Goal: Use online tool/utility: Utilize a website feature to perform a specific function

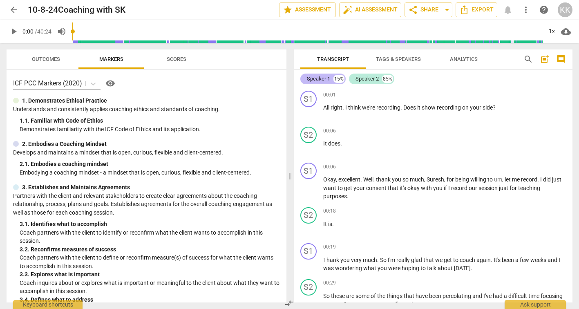
click at [323, 78] on div "Speaker 1" at bounding box center [318, 79] width 23 height 8
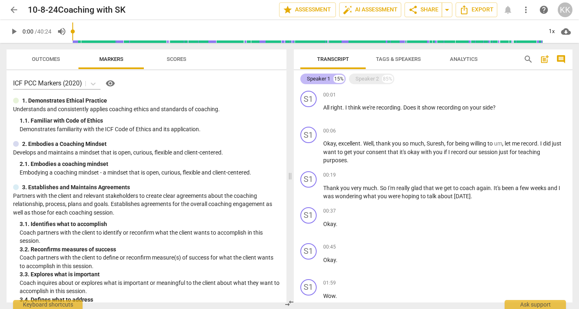
click at [323, 78] on div "Speaker 1" at bounding box center [318, 79] width 23 height 8
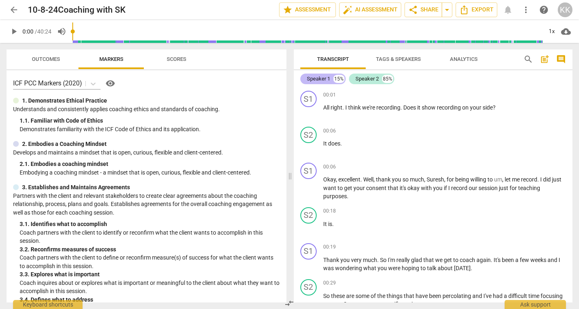
click at [327, 78] on div "Speaker 1" at bounding box center [318, 79] width 23 height 8
click at [414, 59] on span "Tags & Speakers" at bounding box center [398, 59] width 45 height 6
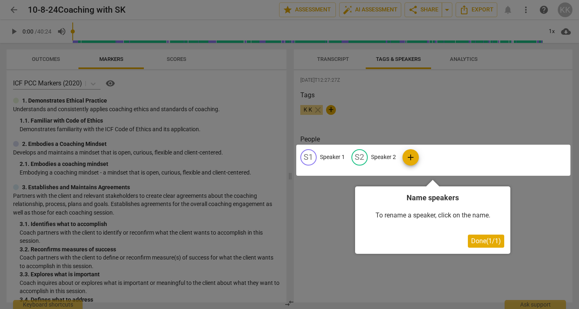
click at [309, 108] on div at bounding box center [289, 154] width 579 height 309
click at [306, 152] on div at bounding box center [433, 160] width 274 height 31
click at [481, 239] on span "Done ( 1 / 1 )" at bounding box center [486, 241] width 30 height 8
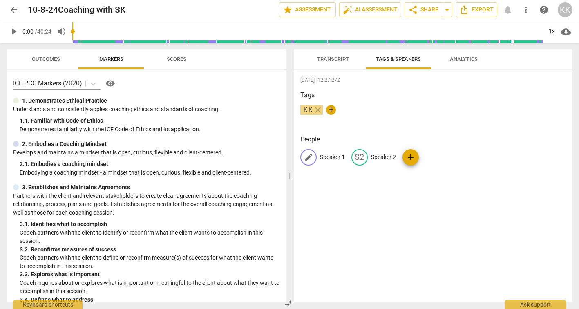
click at [307, 156] on span "edit" at bounding box center [308, 157] width 10 height 10
type input "[PERSON_NAME]"
click at [429, 162] on div "edit Speaker 2" at bounding box center [426, 157] width 45 height 16
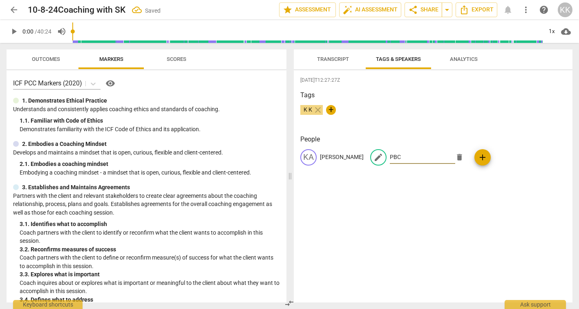
type input "PBC"
click at [539, 132] on div "[DATE]T12:27:27Z Tags K K close + People [PERSON_NAME] edit PBC delete add" at bounding box center [433, 186] width 279 height 232
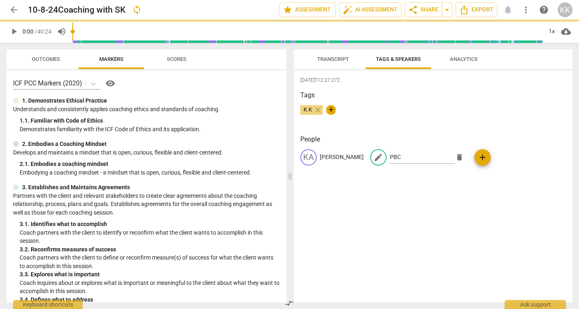
click at [386, 112] on div "K K close +" at bounding box center [433, 113] width 266 height 16
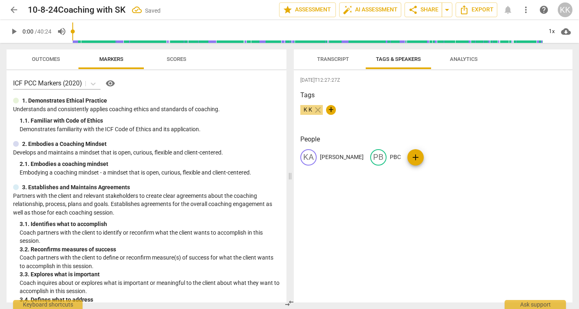
click at [342, 58] on span "Transcript" at bounding box center [333, 59] width 32 height 6
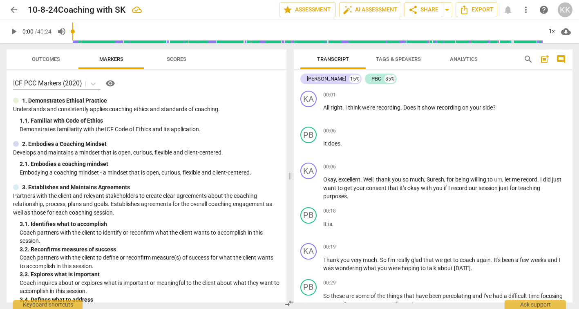
click at [413, 56] on span "Tags & Speakers" at bounding box center [398, 59] width 65 height 11
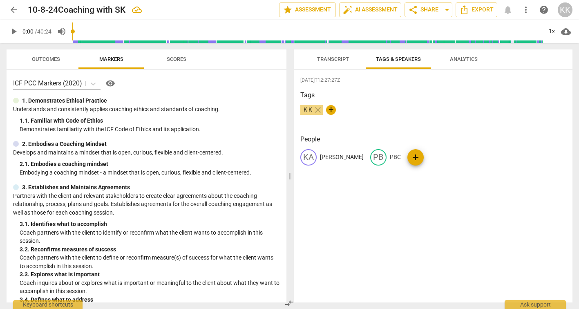
click at [304, 109] on span "K K" at bounding box center [307, 109] width 15 height 7
click at [329, 57] on span "Transcript" at bounding box center [333, 59] width 32 height 6
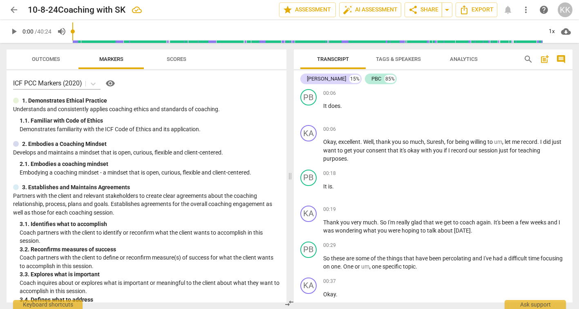
scroll to position [38, 0]
click at [434, 142] on span "Suresh" at bounding box center [435, 141] width 18 height 7
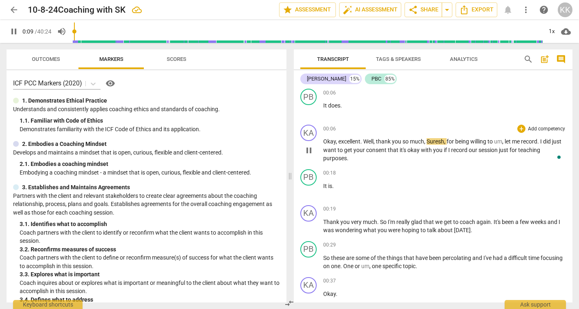
click at [307, 150] on span "pause" at bounding box center [309, 150] width 10 height 10
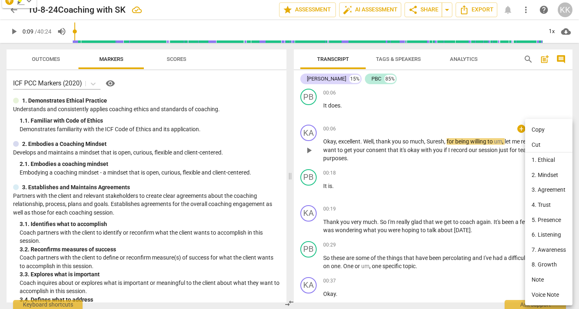
click at [434, 140] on div at bounding box center [289, 154] width 579 height 309
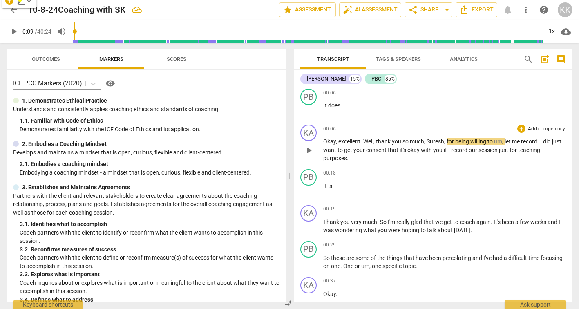
click at [434, 140] on div at bounding box center [289, 154] width 579 height 309
click at [428, 139] on span "Suresh" at bounding box center [435, 141] width 18 height 7
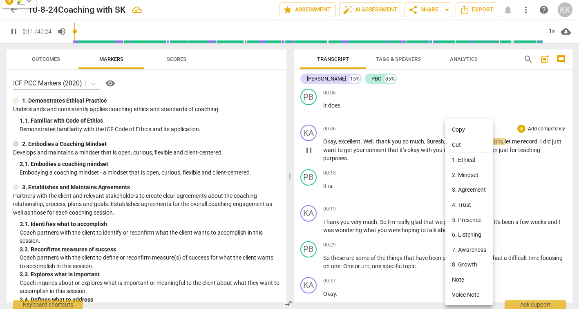
click at [426, 173] on div at bounding box center [289, 154] width 579 height 309
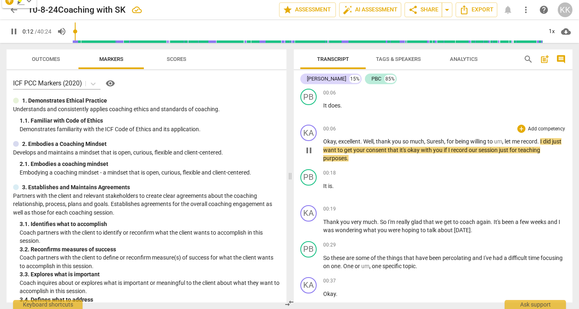
click at [307, 152] on span "pause" at bounding box center [309, 150] width 10 height 10
type input "13"
click at [494, 171] on div "00:18 + Add competency keyboard_arrow_right" at bounding box center [444, 173] width 243 height 8
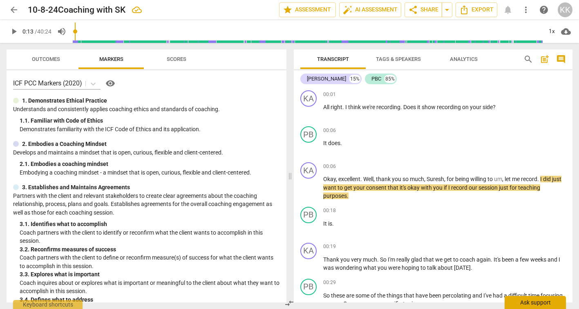
scroll to position [1, 0]
click at [544, 59] on span "post_add" at bounding box center [544, 59] width 10 height 10
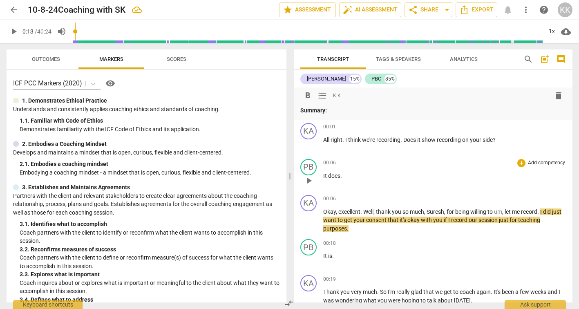
click at [502, 190] on div "PB play_arrow pause 00:06 + Add competency keyboard_arrow_right It does ." at bounding box center [433, 174] width 279 height 36
click at [325, 94] on span "format_list_bulleted" at bounding box center [322, 96] width 10 height 10
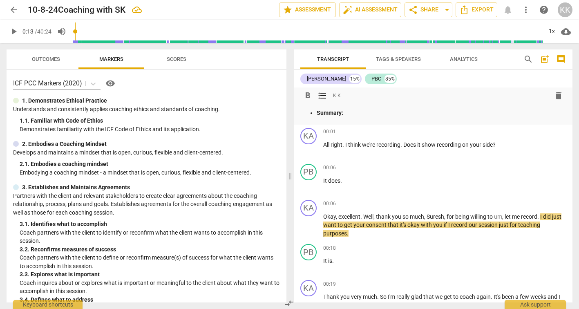
click at [325, 94] on span "format_list_bulleted" at bounding box center [322, 96] width 10 height 10
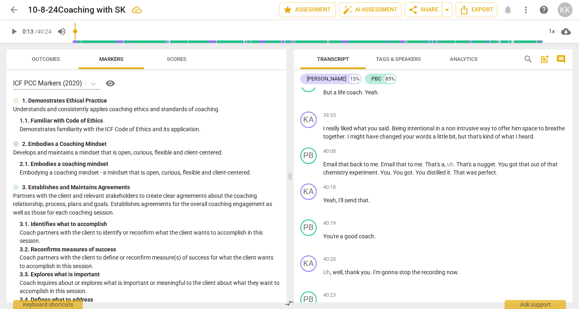
scroll to position [0, 0]
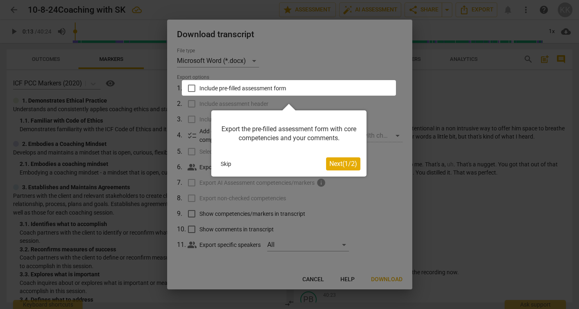
click at [225, 162] on button "Skip" at bounding box center [225, 164] width 17 height 12
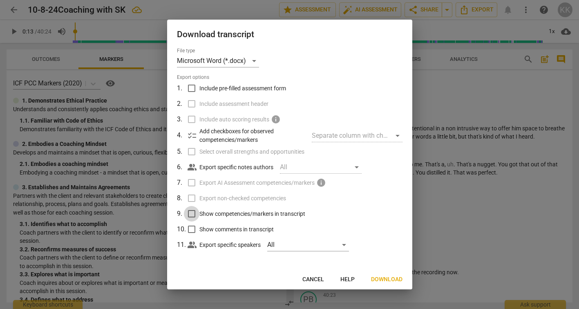
click at [191, 214] on input "Show competencies/markers in transcript" at bounding box center [192, 214] width 16 height 16
checkbox input "true"
click at [191, 227] on input "Show comments in transcript" at bounding box center [192, 229] width 16 height 16
checkbox input "true"
click at [193, 92] on input "Include pre-filled assessment form" at bounding box center [192, 88] width 16 height 16
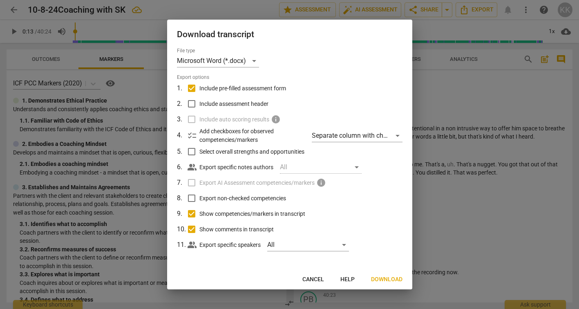
click at [194, 87] on input "Include pre-filled assessment form" at bounding box center [192, 88] width 16 height 16
checkbox input "false"
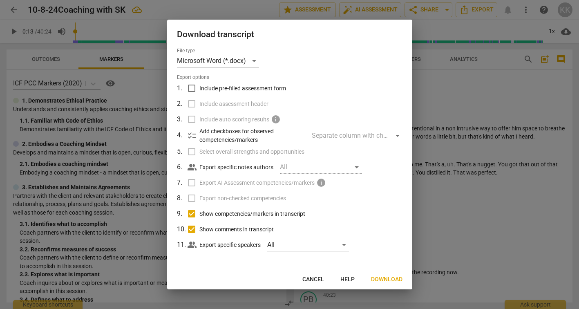
click at [187, 222] on input "Show comments in transcript" at bounding box center [192, 229] width 16 height 16
checkbox input "false"
click at [191, 214] on input "Show competencies/markers in transcript" at bounding box center [192, 214] width 16 height 16
checkbox input "false"
click at [529, 171] on div at bounding box center [289, 154] width 579 height 309
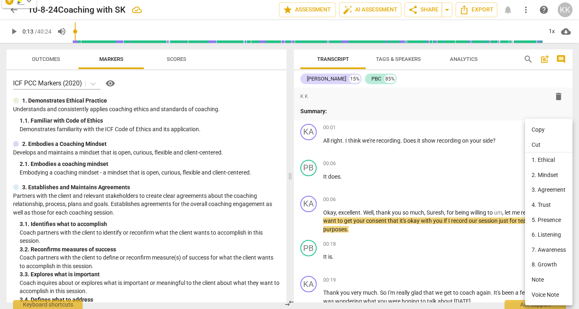
click at [498, 241] on div at bounding box center [289, 154] width 579 height 309
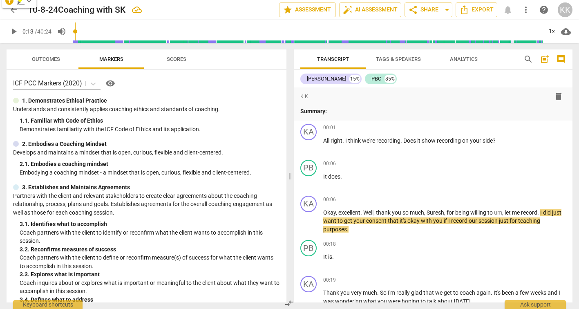
click at [498, 220] on span "session" at bounding box center [488, 220] width 20 height 7
click at [323, 92] on span "format_list_bulleted" at bounding box center [322, 96] width 10 height 10
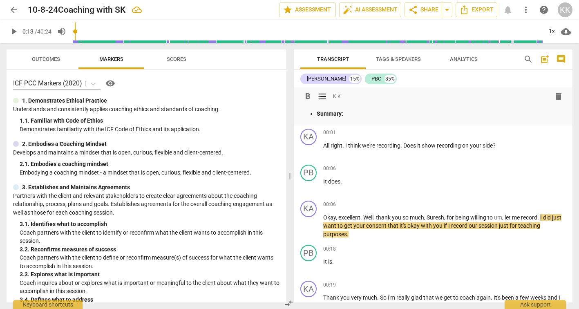
click at [323, 92] on span "format_list_bulleted" at bounding box center [322, 96] width 10 height 10
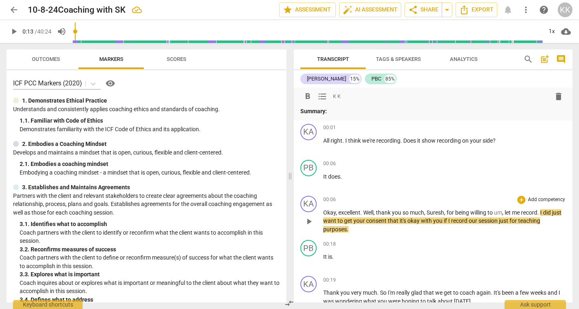
click at [378, 212] on span "thank" at bounding box center [384, 212] width 16 height 7
click at [504, 214] on span "," at bounding box center [503, 212] width 2 height 7
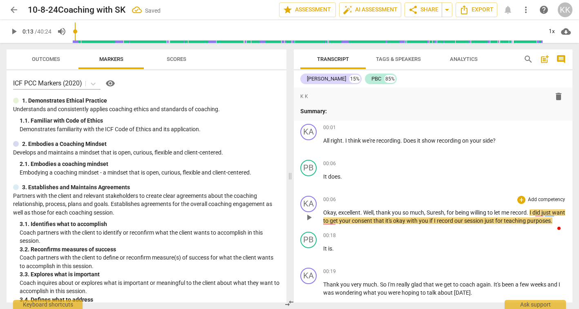
click at [493, 228] on div "KA play_arrow pause 00:06 + Add competency keyboard_arrow_right Okay , excellen…" at bounding box center [433, 210] width 279 height 36
click at [443, 225] on p "Okay , excellent . Well , thank you so much , [PERSON_NAME] , for being willing…" at bounding box center [444, 216] width 243 height 17
click at [414, 225] on p "Okay , excellent . Well , thank you so much , [PERSON_NAME] , for being willing…" at bounding box center [444, 216] width 243 height 17
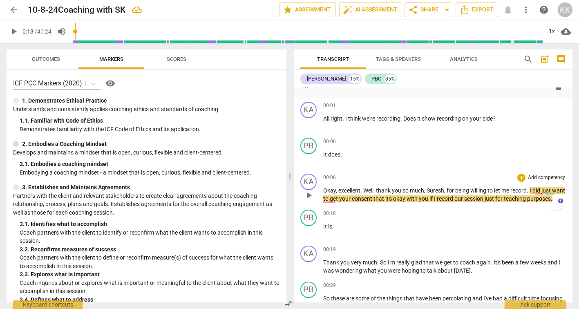
scroll to position [27, 0]
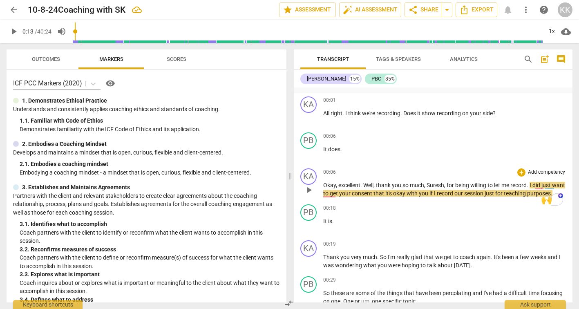
click at [495, 195] on span "just" at bounding box center [489, 193] width 11 height 7
click at [495, 192] on span "just" at bounding box center [489, 193] width 11 height 7
type input "19"
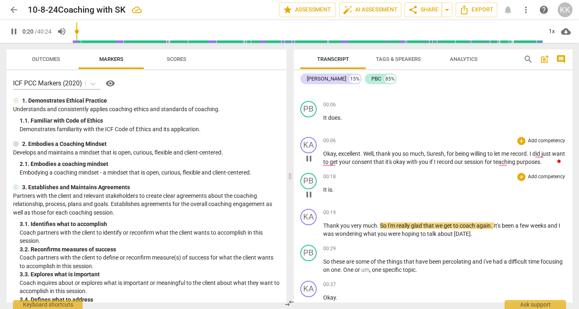
scroll to position [68, 0]
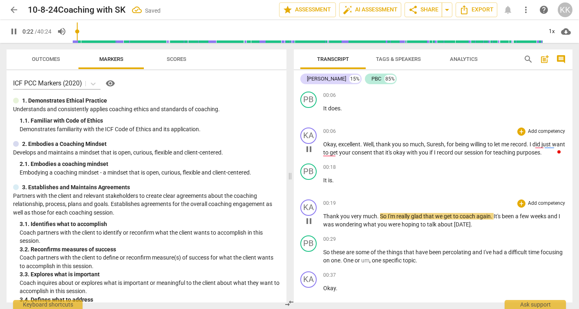
click at [309, 220] on span "pause" at bounding box center [309, 221] width 10 height 10
type input "23"
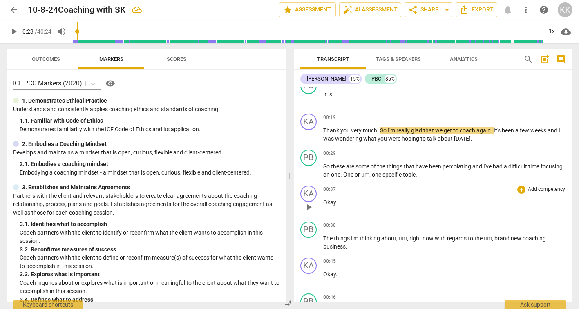
scroll to position [164, 0]
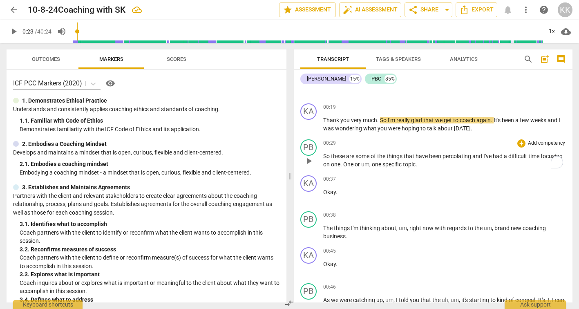
click at [369, 165] on span "um" at bounding box center [365, 164] width 8 height 7
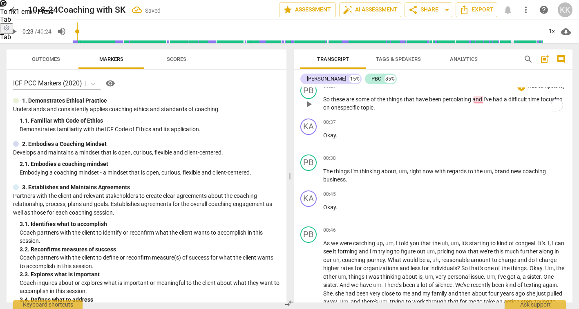
scroll to position [222, 0]
click at [407, 171] on span "," at bounding box center [408, 170] width 2 height 7
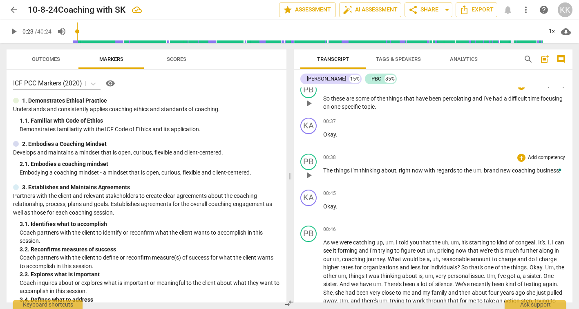
click at [475, 169] on span "um" at bounding box center [477, 170] width 8 height 7
drag, startPoint x: 475, startPoint y: 169, endPoint x: 482, endPoint y: 170, distance: 7.0
click at [482, 170] on p "The things I'm thinking about , right now with regards to the um , brand new co…" at bounding box center [444, 170] width 243 height 9
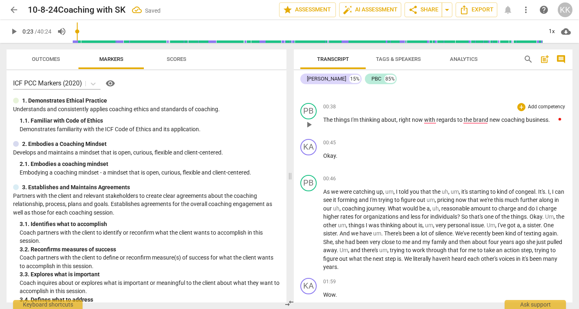
scroll to position [274, 0]
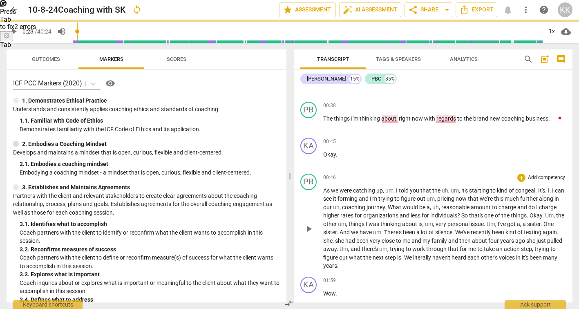
click at [388, 188] on span "um" at bounding box center [389, 190] width 8 height 7
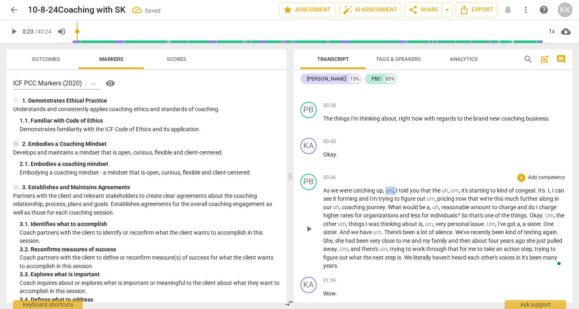
drag, startPoint x: 388, startPoint y: 188, endPoint x: 395, endPoint y: 189, distance: 7.0
click at [395, 189] on p "As we were catching up , um , I told you that the uh , um , it's starting to ki…" at bounding box center [444, 228] width 243 height 84
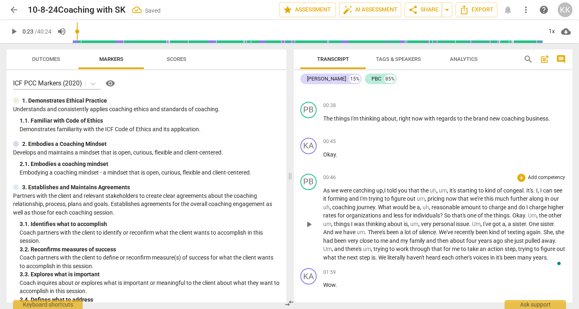
click at [430, 188] on span "uh" at bounding box center [432, 190] width 7 height 7
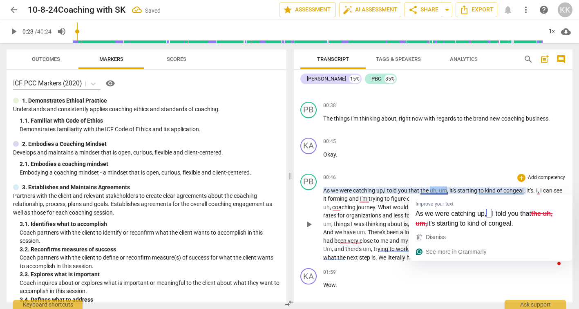
drag, startPoint x: 430, startPoint y: 188, endPoint x: 444, endPoint y: 188, distance: 13.9
click at [444, 188] on p "As we were catching up , I told you that the uh , um , it's starting to kind of…" at bounding box center [444, 224] width 243 height 76
click at [421, 187] on span "the" at bounding box center [424, 190] width 9 height 7
drag, startPoint x: 421, startPoint y: 187, endPoint x: 447, endPoint y: 188, distance: 26.6
click at [447, 188] on p "As we were catching up , I told you that the uh , um , it's starting to kind of…" at bounding box center [444, 224] width 243 height 76
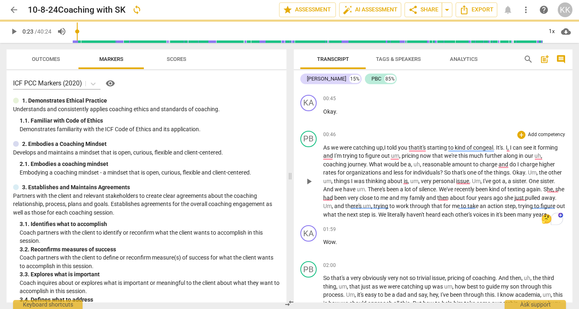
scroll to position [317, 0]
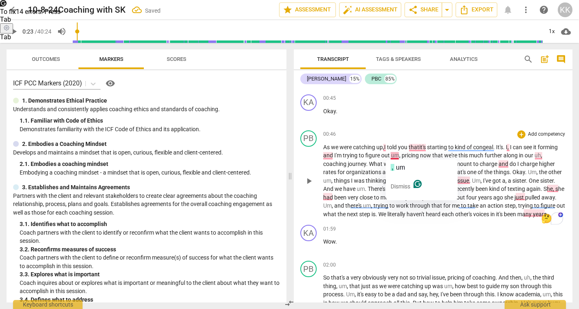
click at [394, 155] on span "um" at bounding box center [395, 155] width 8 height 7
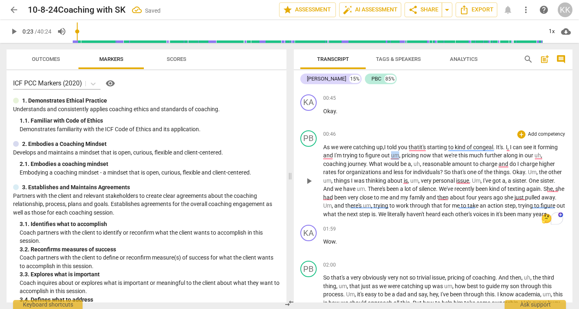
click at [394, 155] on span "um" at bounding box center [395, 155] width 8 height 7
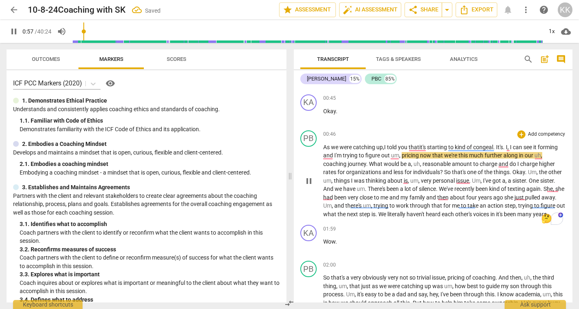
click at [401, 156] on span "," at bounding box center [400, 155] width 2 height 7
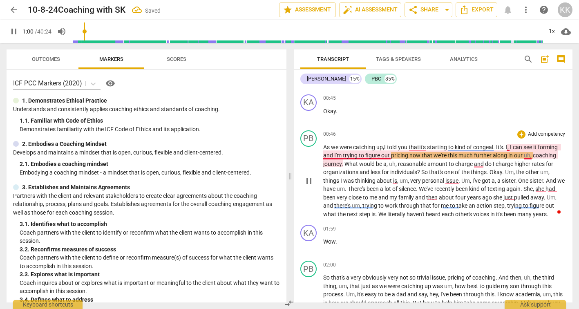
click at [526, 154] on span "uh" at bounding box center [526, 155] width 7 height 7
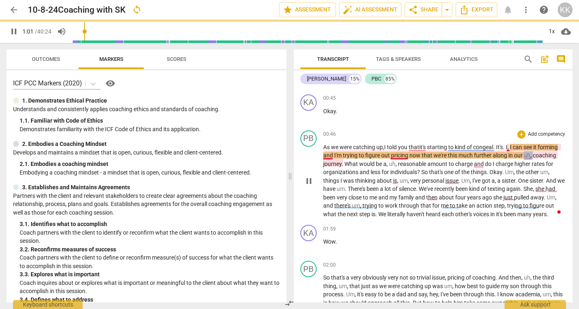
drag, startPoint x: 526, startPoint y: 154, endPoint x: 532, endPoint y: 156, distance: 5.4
click at [532, 156] on p "As we were catching up , I told you that it's starting to kind of congeal . It'…" at bounding box center [444, 181] width 243 height 76
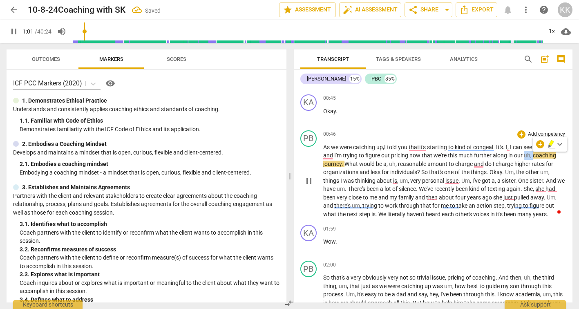
click at [532, 156] on span "," at bounding box center [531, 155] width 2 height 7
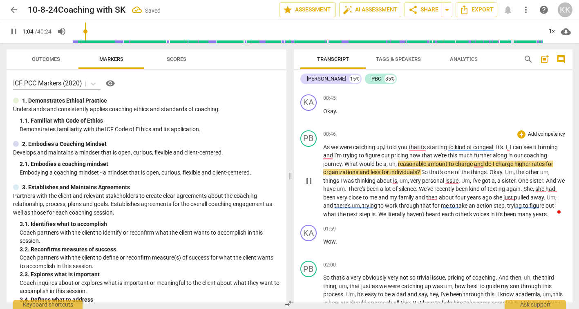
click at [397, 164] on span "," at bounding box center [396, 163] width 2 height 7
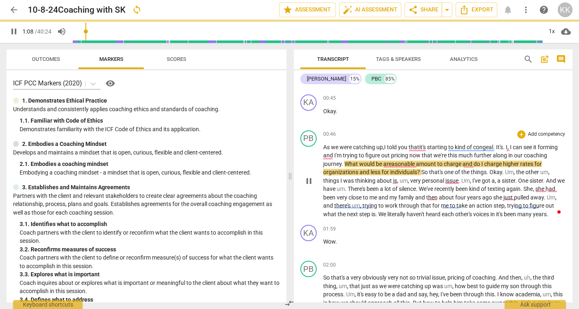
click at [517, 170] on span "the" at bounding box center [520, 172] width 9 height 7
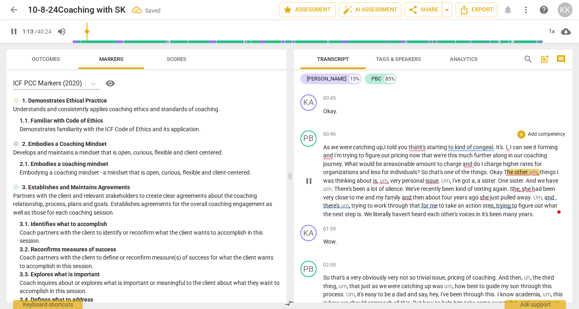
click at [505, 170] on span ". T" at bounding box center [504, 172] width 5 height 7
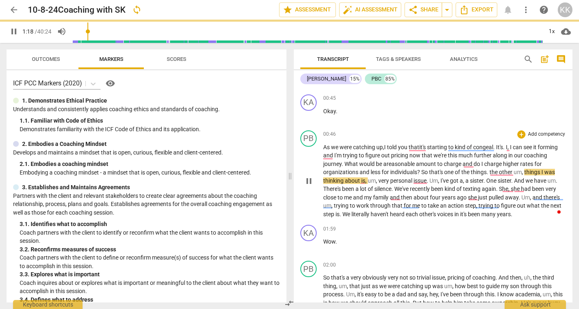
click at [524, 171] on span "," at bounding box center [522, 172] width 2 height 7
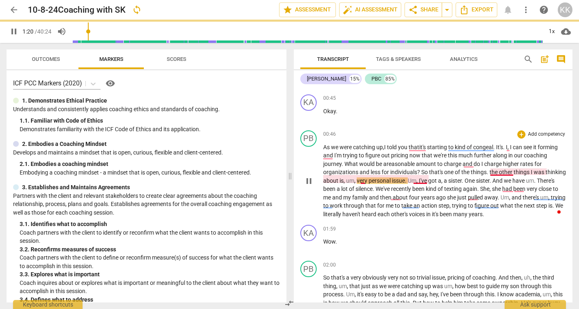
click at [493, 172] on span "he" at bounding box center [494, 172] width 7 height 7
click at [354, 179] on span "um" at bounding box center [350, 180] width 8 height 7
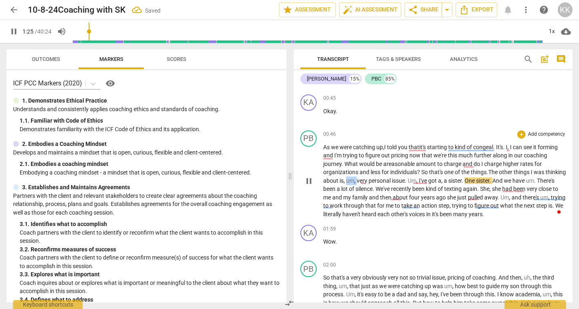
drag, startPoint x: 371, startPoint y: 179, endPoint x: 377, endPoint y: 179, distance: 6.1
click at [377, 179] on p "As we were catching up , I told you that it's starting to kind of congeal . It'…" at bounding box center [444, 181] width 243 height 76
click at [415, 178] on span "I've" at bounding box center [409, 180] width 9 height 7
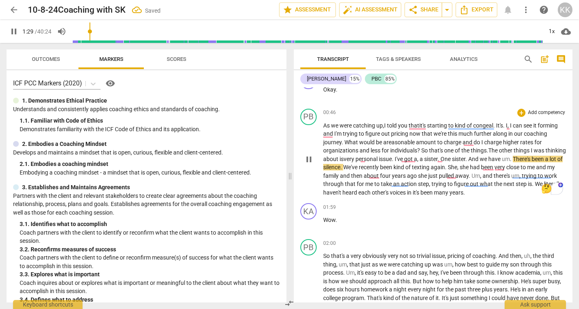
scroll to position [343, 0]
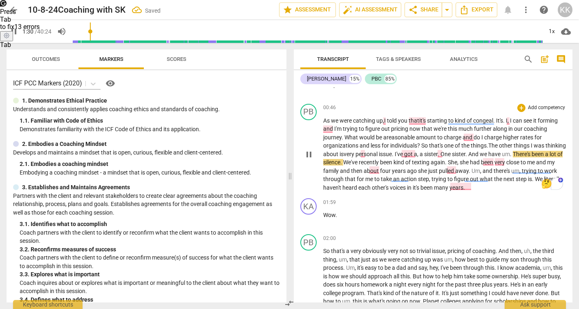
click at [510, 152] on span "um" at bounding box center [505, 154] width 8 height 7
drag, startPoint x: 532, startPoint y: 152, endPoint x: 537, endPoint y: 153, distance: 5.4
click at [537, 153] on p "As we were catching up , I told you that it's starting to kind of congeal . It'…" at bounding box center [444, 154] width 243 height 76
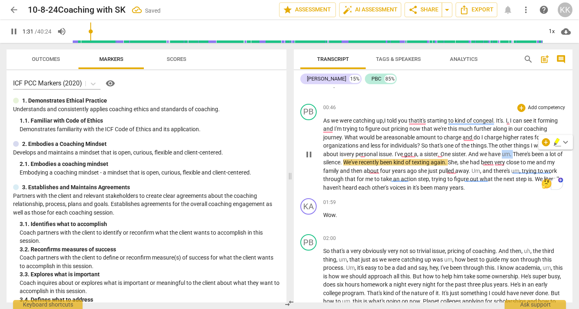
click at [512, 153] on span "." at bounding box center [511, 154] width 3 height 7
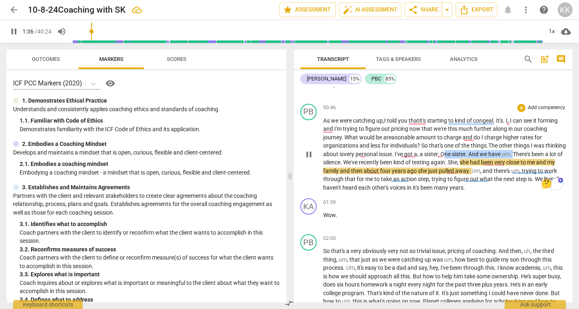
drag, startPoint x: 538, startPoint y: 153, endPoint x: 467, endPoint y: 150, distance: 71.1
click at [467, 150] on p "As we were catching up , I told you that it's starting to kind of congeal . It'…" at bounding box center [444, 154] width 243 height 76
click at [452, 151] on span "One" at bounding box center [445, 154] width 11 height 7
drag, startPoint x: 539, startPoint y: 152, endPoint x: 466, endPoint y: 148, distance: 72.4
click at [466, 148] on p "As we were catching up , I told you that it's starting to kind of congeal . It'…" at bounding box center [444, 154] width 243 height 76
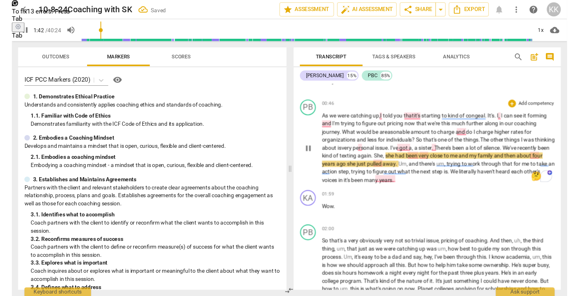
scroll to position [347, 0]
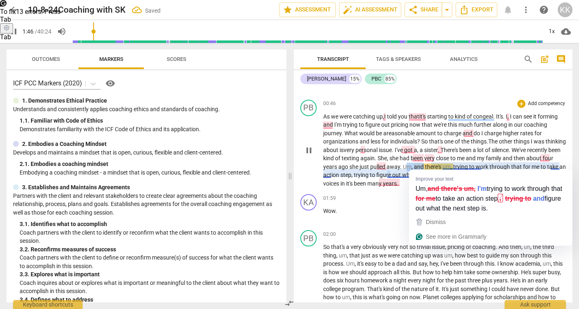
drag, startPoint x: 436, startPoint y: 164, endPoint x: 451, endPoint y: 164, distance: 15.5
click at [451, 164] on p "As we were catching up , I told you that it's starting to kind of congeal . It'…" at bounding box center [444, 150] width 243 height 76
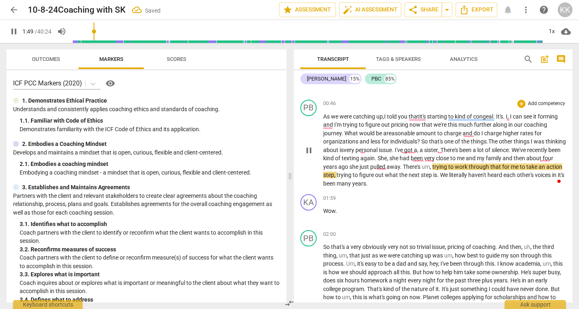
click at [429, 166] on span "um" at bounding box center [425, 166] width 8 height 7
click at [448, 165] on span "trying" at bounding box center [440, 166] width 16 height 7
click at [432, 165] on span "," at bounding box center [430, 166] width 2 height 7
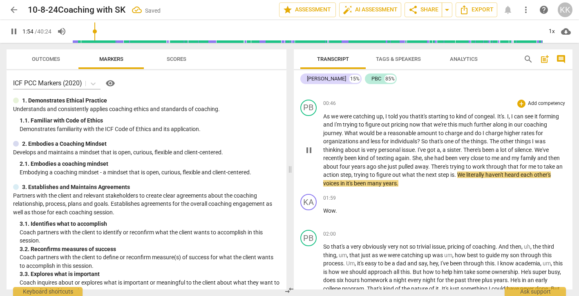
scroll to position [528, 0]
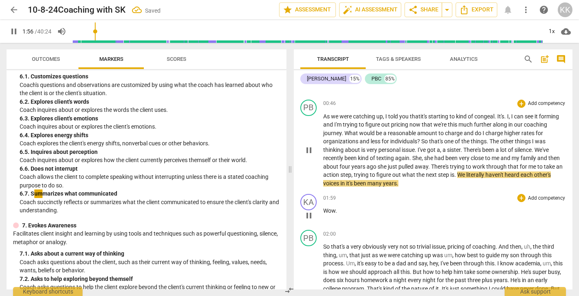
click at [512, 204] on div "01:59 + Add competency keyboard_arrow_right Wow ." at bounding box center [444, 208] width 243 height 29
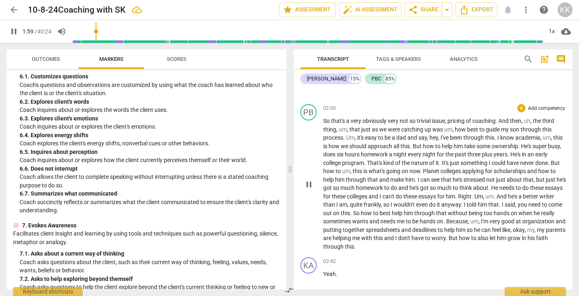
scroll to position [477, 0]
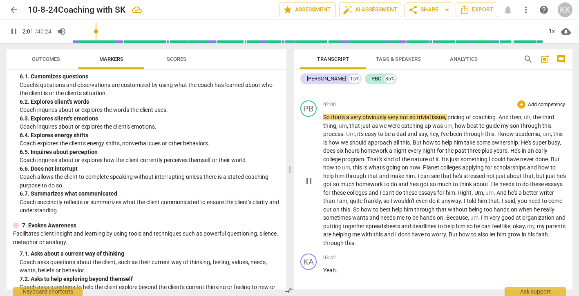
click at [530, 115] on span "uh" at bounding box center [526, 117] width 7 height 7
click at [527, 114] on span "uh" at bounding box center [526, 117] width 7 height 7
drag, startPoint x: 527, startPoint y: 114, endPoint x: 534, endPoint y: 117, distance: 7.1
click at [534, 117] on p "So that's a very obviously very not so trivial issue , pricing of coaching . An…" at bounding box center [444, 180] width 243 height 134
type input "124"
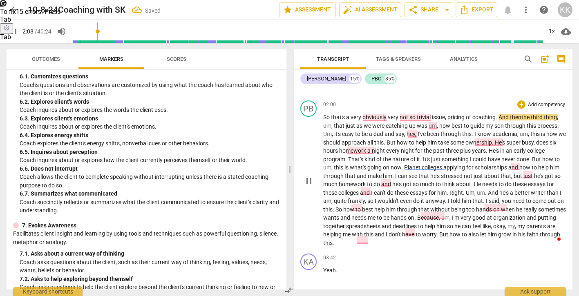
click at [325, 123] on span "um" at bounding box center [327, 125] width 8 height 7
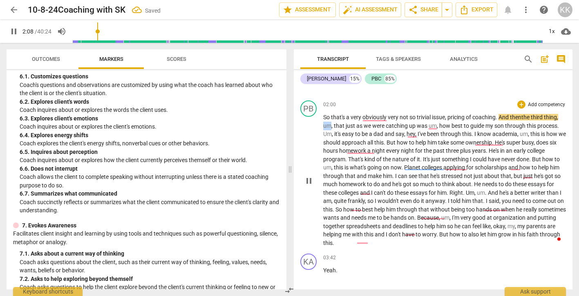
click at [325, 123] on span "um" at bounding box center [327, 125] width 8 height 7
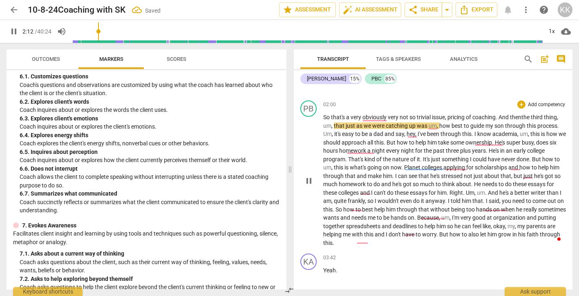
click at [333, 123] on span "," at bounding box center [332, 125] width 2 height 7
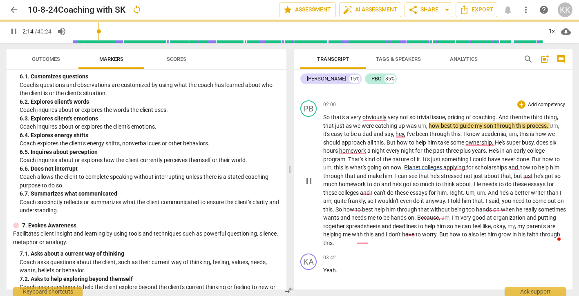
click at [427, 123] on span "," at bounding box center [427, 125] width 2 height 7
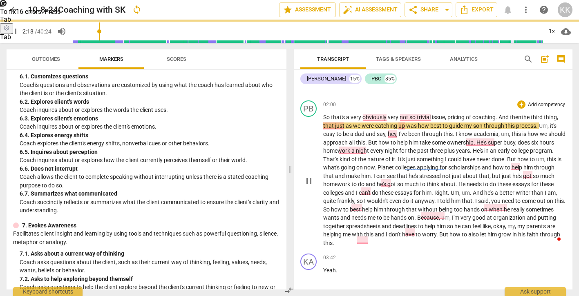
click at [551, 122] on span "it's" at bounding box center [553, 125] width 7 height 7
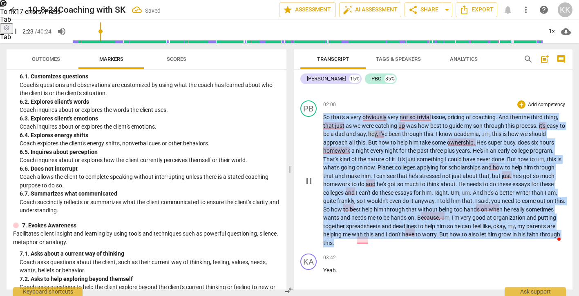
drag, startPoint x: 323, startPoint y: 113, endPoint x: 468, endPoint y: 235, distance: 188.9
click at [468, 235] on p "So that's a very obviously very not so trivial issue , pricing of coaching . An…" at bounding box center [444, 180] width 243 height 134
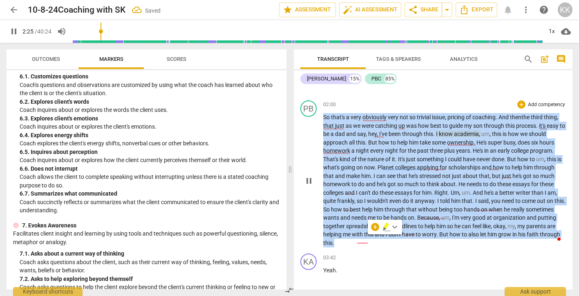
click at [496, 139] on span "super" at bounding box center [495, 142] width 16 height 7
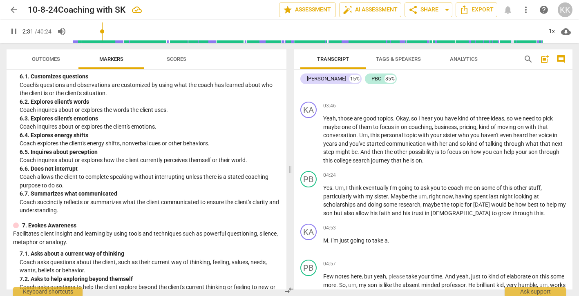
scroll to position [701, 0]
click at [459, 123] on span "," at bounding box center [457, 126] width 2 height 7
type input "160"
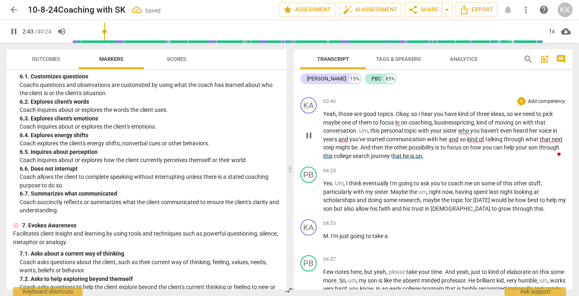
scroll to position [704, 0]
click at [484, 120] on span "kind" at bounding box center [482, 123] width 12 height 7
drag, startPoint x: 484, startPoint y: 119, endPoint x: 493, endPoint y: 119, distance: 9.0
click at [493, 119] on p "Yeah , those are good topics . Okay , so I hear you have kind of three ideas , …" at bounding box center [444, 136] width 243 height 50
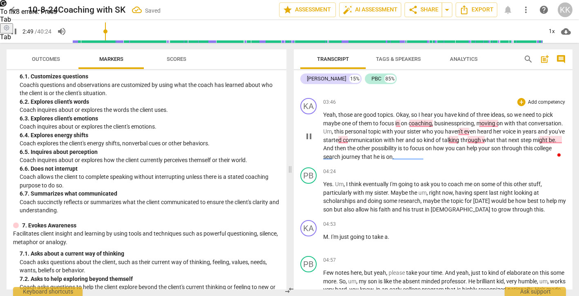
click at [332, 128] on span "Um" at bounding box center [327, 131] width 9 height 7
drag, startPoint x: 358, startPoint y: 125, endPoint x: 371, endPoint y: 125, distance: 12.3
click at [371, 125] on p "Yeah , those are good topics . Okay , so I hear you have kind of three ideas , …" at bounding box center [444, 136] width 243 height 50
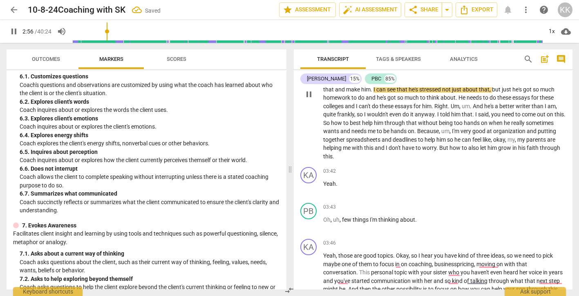
scroll to position [559, 0]
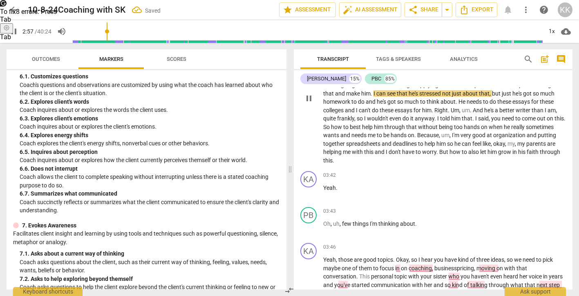
click at [309, 93] on span "pause" at bounding box center [309, 98] width 10 height 10
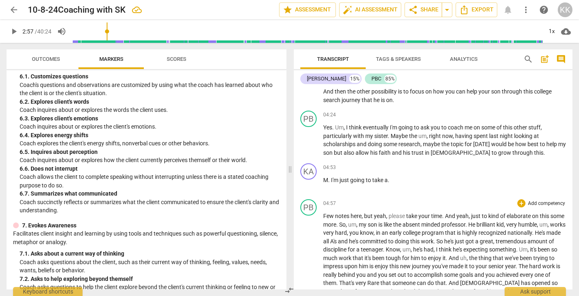
scroll to position [764, 0]
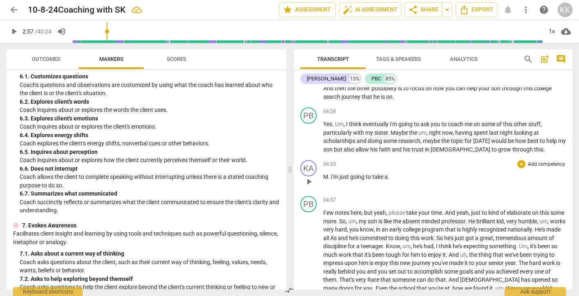
click at [378, 173] on p "M . I'm just going to take a ." at bounding box center [444, 177] width 243 height 9
click at [312, 177] on span "play_arrow" at bounding box center [309, 182] width 10 height 10
click at [387, 174] on span "a" at bounding box center [385, 177] width 3 height 7
type input "302"
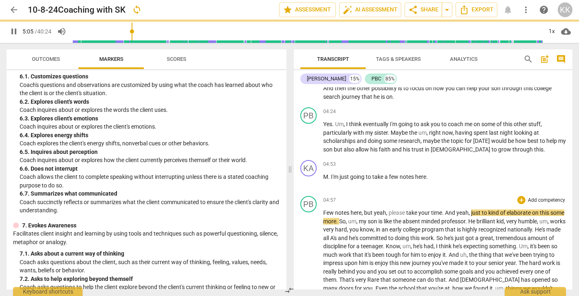
click at [377, 209] on span "yeah" at bounding box center [380, 212] width 12 height 7
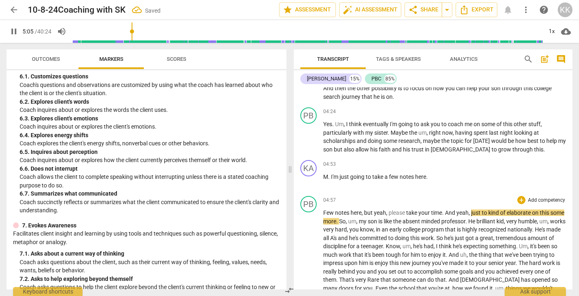
click at [367, 209] on span "but" at bounding box center [369, 212] width 10 height 7
type input "306"
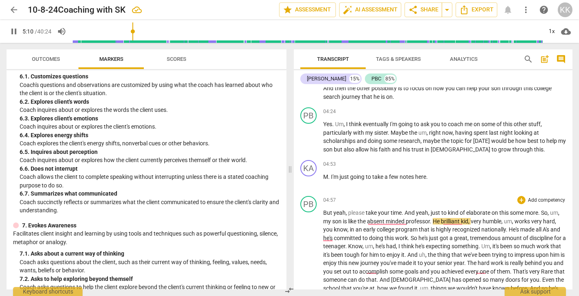
click at [424, 196] on div "04:57 + Add competency keyboard_arrow_right" at bounding box center [444, 200] width 243 height 8
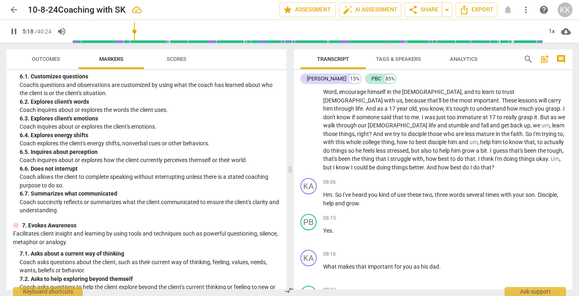
scroll to position [1037, 0]
click at [420, 189] on p "Hm . So I've heard you kind of use these two , three words several times with y…" at bounding box center [444, 197] width 243 height 17
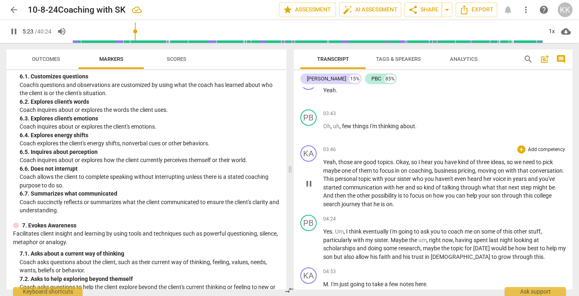
scroll to position [659, 0]
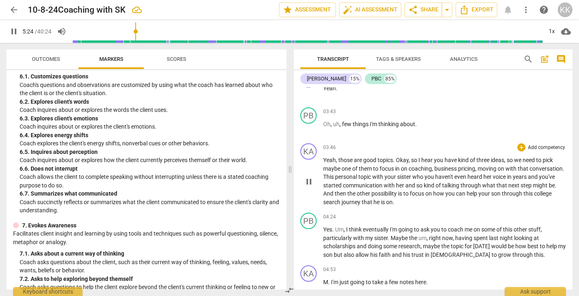
click at [429, 191] on p "Yeah , those are good topics . Okay , so I hear you have kind of three ideas , …" at bounding box center [444, 181] width 243 height 50
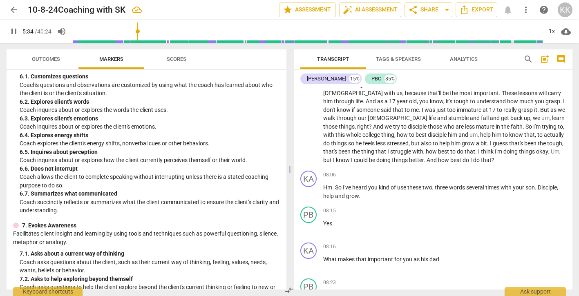
scroll to position [1054, 0]
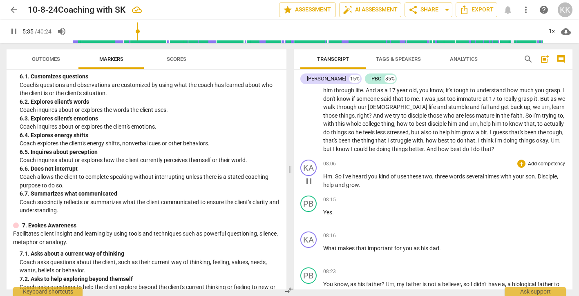
click at [423, 176] on div "08:06 + Add competency keyboard_arrow_right Hm . So I've heard you kind of use …" at bounding box center [444, 174] width 243 height 29
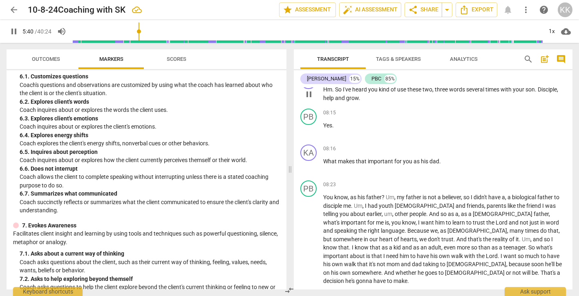
scroll to position [1144, 0]
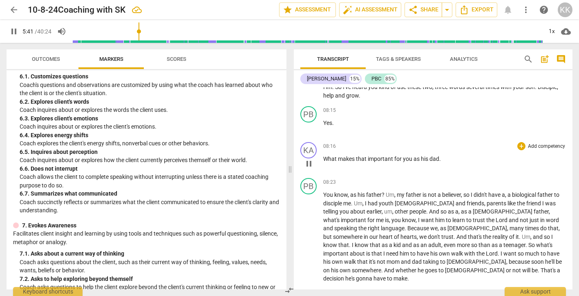
click at [450, 155] on p "What makes that important for you as his dad ." at bounding box center [444, 159] width 243 height 9
type input "342"
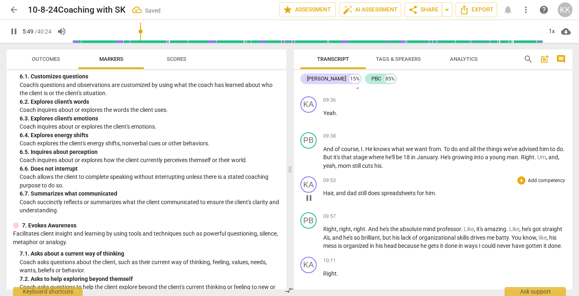
scroll to position [1344, 0]
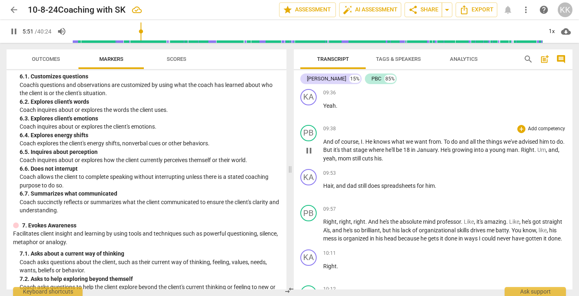
click at [381, 155] on span "his" at bounding box center [377, 158] width 7 height 7
type input "353"
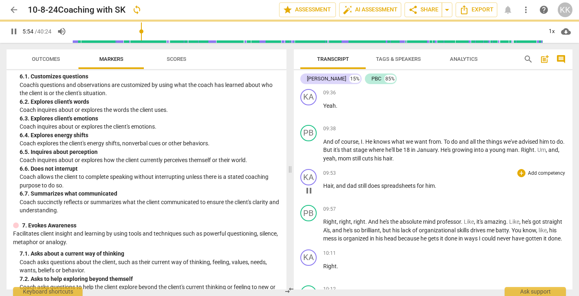
click at [334, 182] on span "," at bounding box center [334, 185] width 2 height 7
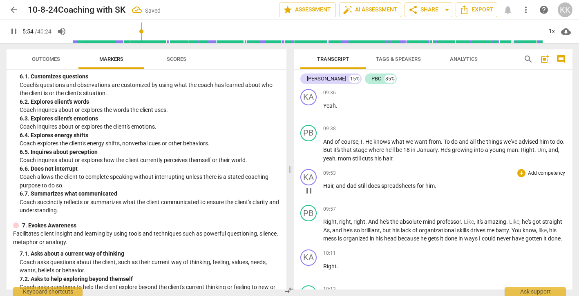
type input "355"
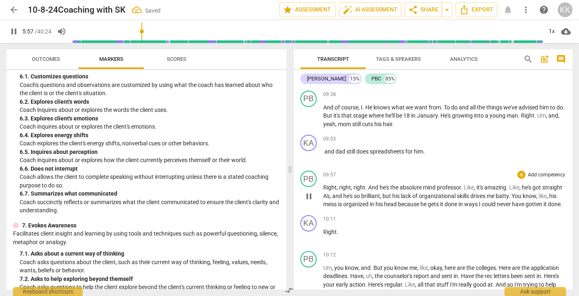
scroll to position [1383, 0]
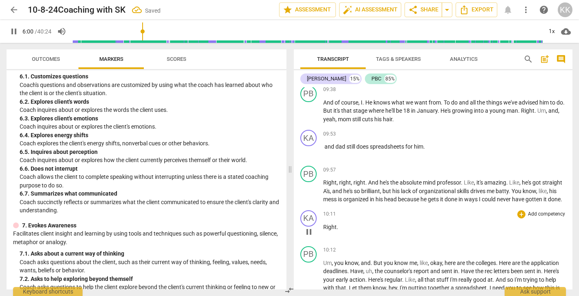
type input "361"
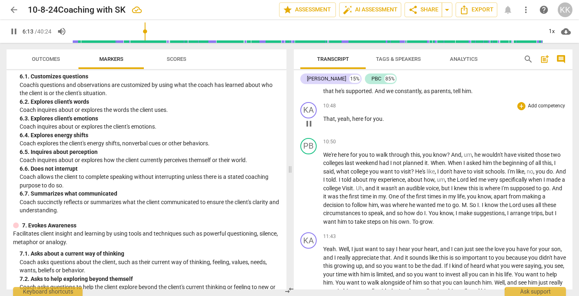
scroll to position [1613, 0]
click at [309, 119] on span "pause" at bounding box center [309, 124] width 10 height 10
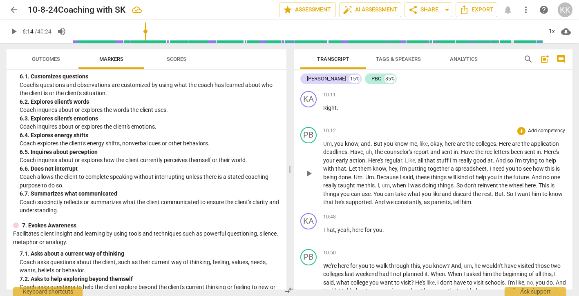
scroll to position [1502, 0]
click at [313, 169] on span "play_arrow" at bounding box center [309, 174] width 10 height 10
click at [461, 199] on span "tell" at bounding box center [457, 202] width 9 height 7
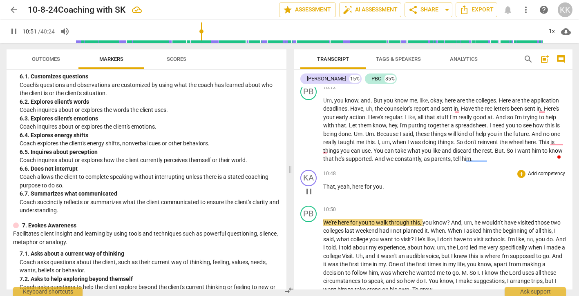
scroll to position [1547, 0]
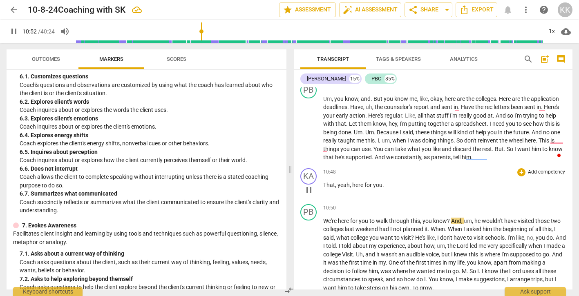
click at [378, 182] on span "you" at bounding box center [377, 185] width 9 height 7
drag, startPoint x: 378, startPoint y: 169, endPoint x: 359, endPoint y: 168, distance: 19.2
click at [359, 181] on p "That , yeah , here for you ." at bounding box center [444, 185] width 243 height 9
type input "654"
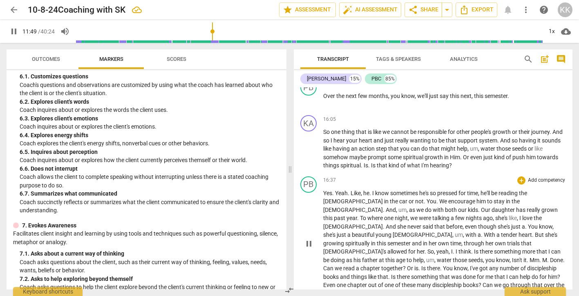
scroll to position [2434, 0]
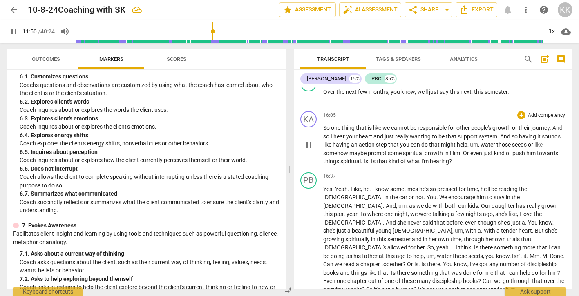
click at [371, 158] on span "." at bounding box center [369, 161] width 3 height 7
type input "711"
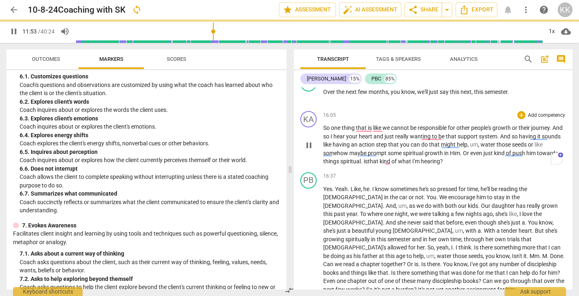
click at [391, 158] on span "kind" at bounding box center [385, 161] width 12 height 7
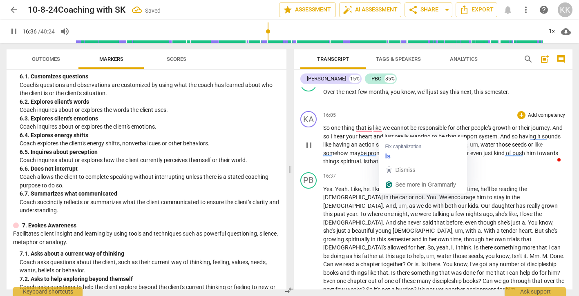
click at [367, 158] on span "is" at bounding box center [365, 161] width 4 height 7
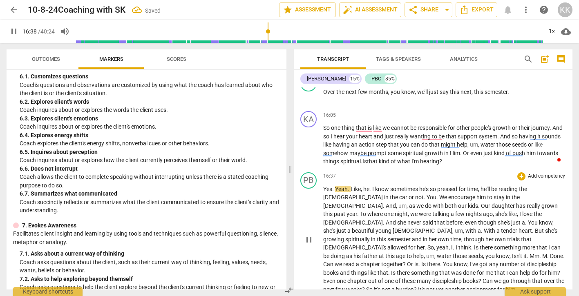
click at [541, 203] on span "grown" at bounding box center [549, 206] width 16 height 7
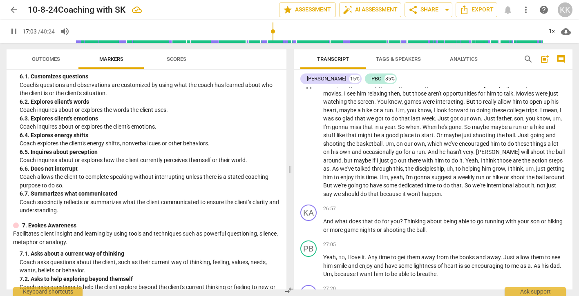
scroll to position [3823, 0]
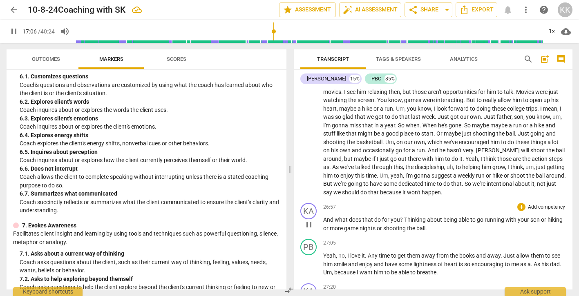
click at [405, 216] on span "Thinking" at bounding box center [415, 219] width 23 height 7
type input "1028"
click at [440, 216] on p "And what does that do for you-- thinking about being able to go running with yo…" at bounding box center [444, 224] width 243 height 17
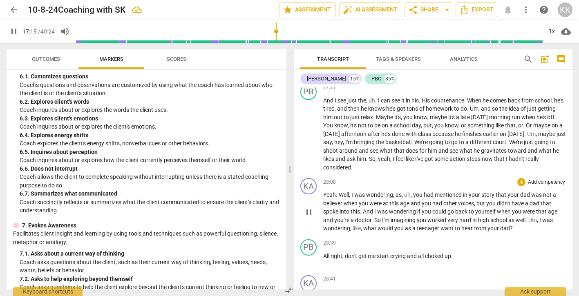
scroll to position [4064, 0]
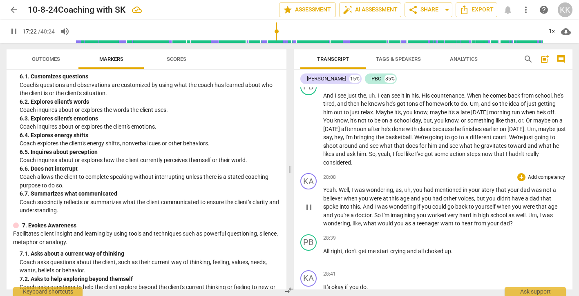
click at [354, 220] on span "like" at bounding box center [356, 223] width 8 height 7
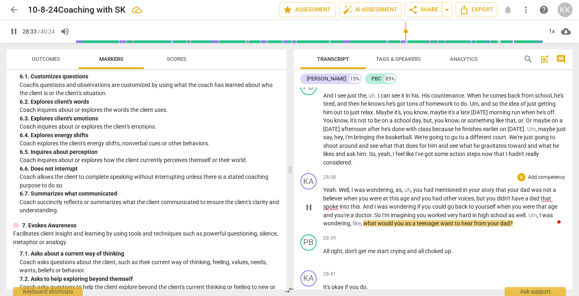
click at [372, 186] on p "Yeah . Well , I was wondering , as , uh , you had mentioned in your story that …" at bounding box center [444, 207] width 243 height 42
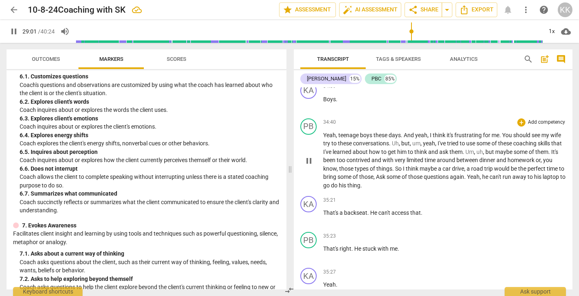
scroll to position [5157, 0]
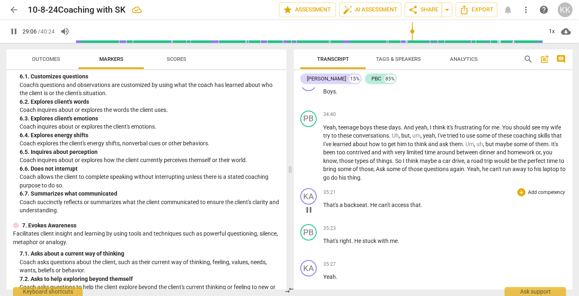
click at [339, 202] on span "a" at bounding box center [341, 205] width 4 height 7
type input "1747"
click at [437, 201] on p "That's in the backseat . He can't access that ." at bounding box center [444, 205] width 243 height 9
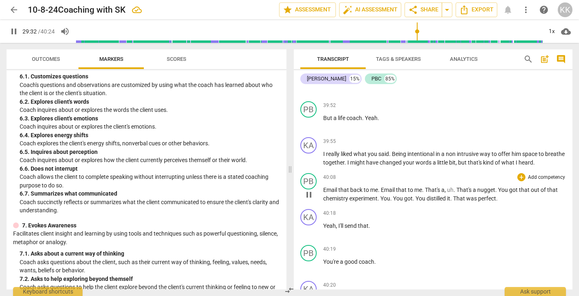
scroll to position [6112, 0]
click at [437, 161] on div "format_bold format_list_bulleted K K delete Summary: KA play_arrow pause 00:01 …" at bounding box center [433, 188] width 279 height 202
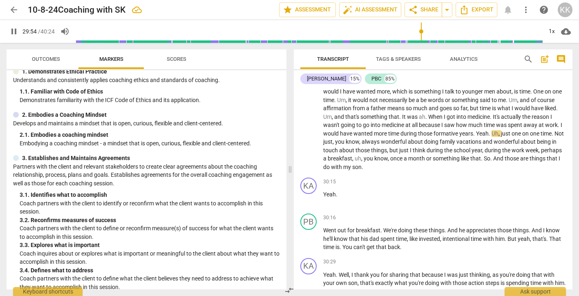
scroll to position [31, 0]
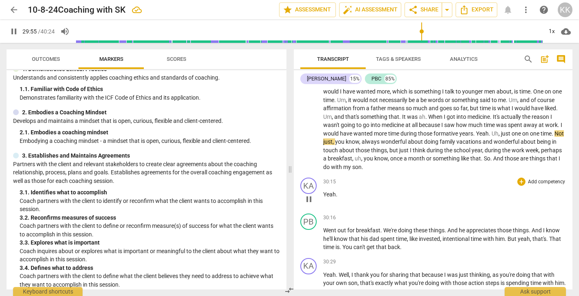
click at [312, 194] on span "pause" at bounding box center [309, 199] width 10 height 10
type input "1796"
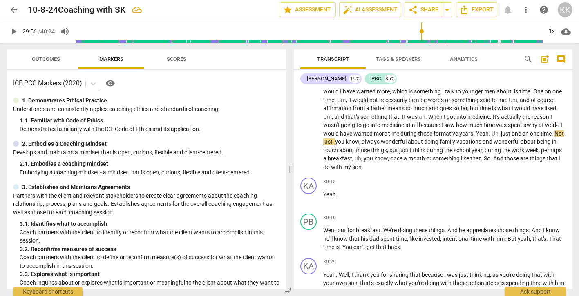
scroll to position [0, 0]
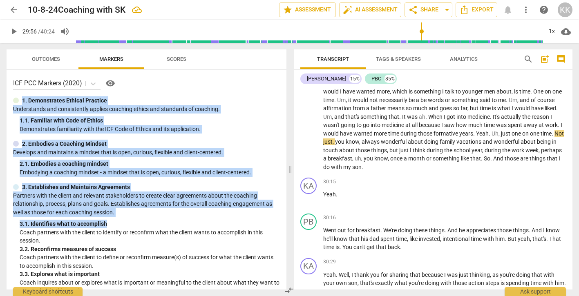
drag, startPoint x: 20, startPoint y: 98, endPoint x: 182, endPoint y: 219, distance: 202.4
click at [182, 221] on div "ICF PCC Markers (2020) visibility 1. Demonstrates Ethical Practice Understands …" at bounding box center [147, 179] width 280 height 219
click at [112, 84] on span "visibility" at bounding box center [110, 83] width 10 height 10
click at [411, 178] on div "30:15 + Add competency keyboard_arrow_right Yeah ." at bounding box center [444, 192] width 243 height 29
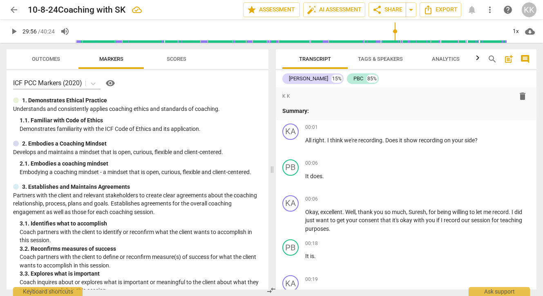
click at [178, 62] on span "Scores" at bounding box center [177, 59] width 20 height 6
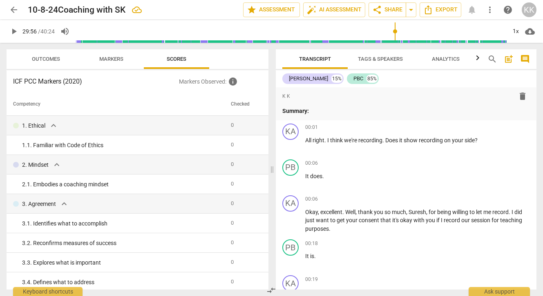
click at [117, 61] on span "Markers" at bounding box center [111, 59] width 24 height 6
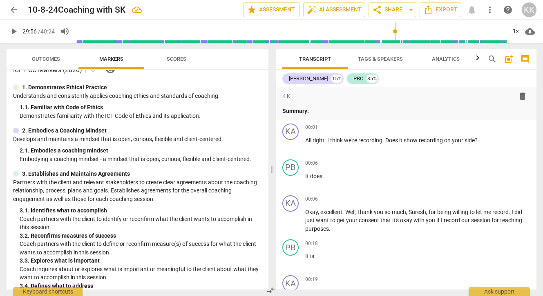
scroll to position [19, 0]
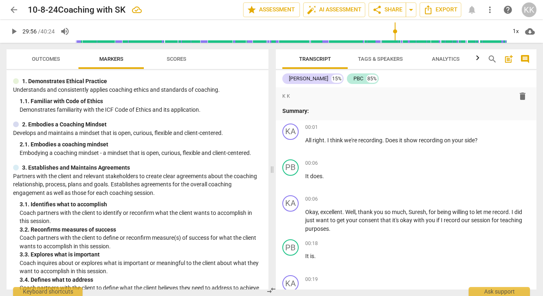
click at [446, 56] on span "Analytics" at bounding box center [446, 59] width 28 height 6
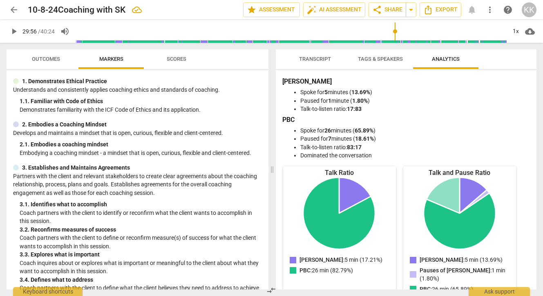
scroll to position [0, 0]
click at [375, 57] on span "Tags & Speakers" at bounding box center [380, 59] width 45 height 6
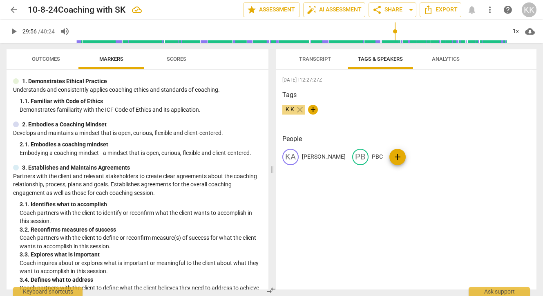
click at [328, 62] on span "Transcript" at bounding box center [314, 59] width 51 height 11
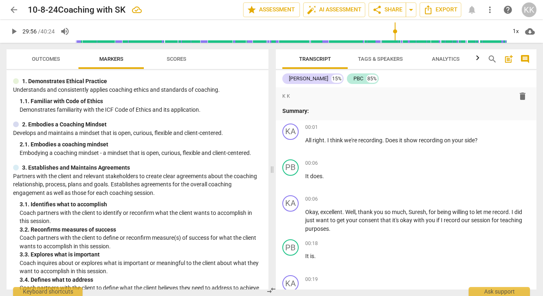
click at [509, 64] on span "post_add" at bounding box center [508, 59] width 10 height 10
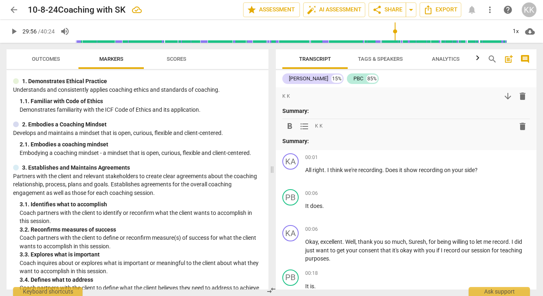
click at [509, 64] on span "post_add" at bounding box center [508, 59] width 10 height 10
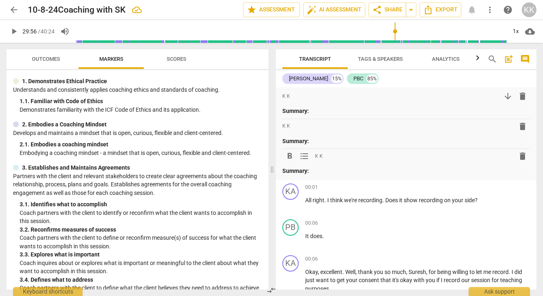
click at [502, 62] on span "post_add" at bounding box center [508, 59] width 13 height 10
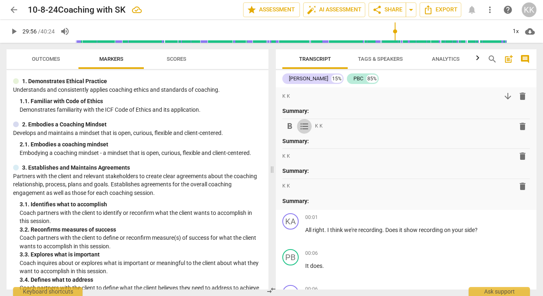
click at [300, 126] on span "format_list_bulleted" at bounding box center [304, 127] width 10 height 10
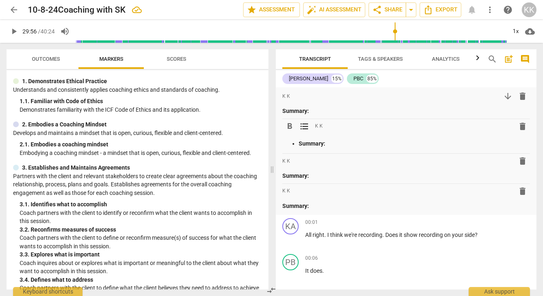
click at [300, 126] on span "format_list_bulleted" at bounding box center [304, 127] width 10 height 10
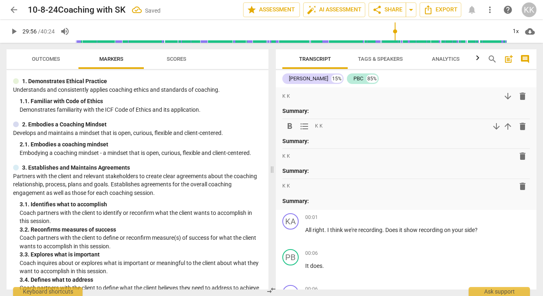
click at [517, 125] on span "delete" at bounding box center [522, 127] width 10 height 10
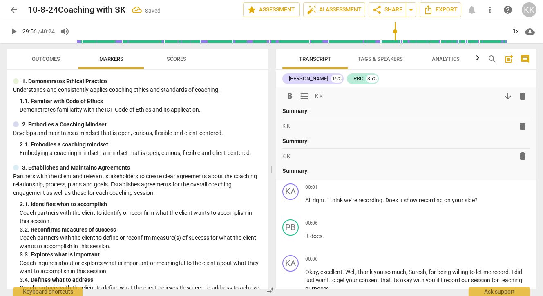
click at [521, 99] on span "delete" at bounding box center [522, 96] width 10 height 10
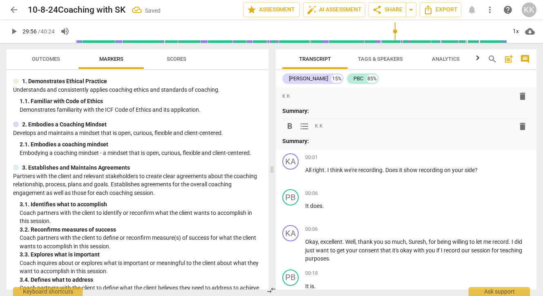
click at [520, 125] on span "delete" at bounding box center [522, 127] width 10 height 10
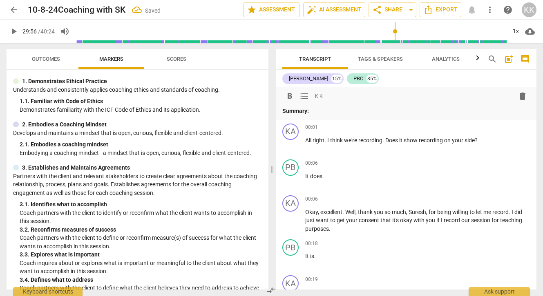
click at [522, 98] on span "delete" at bounding box center [522, 96] width 10 height 10
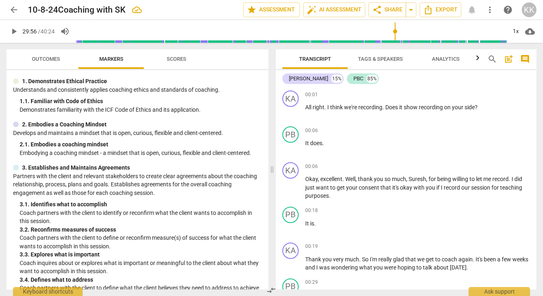
click at [383, 61] on span "Tags & Speakers" at bounding box center [380, 59] width 45 height 6
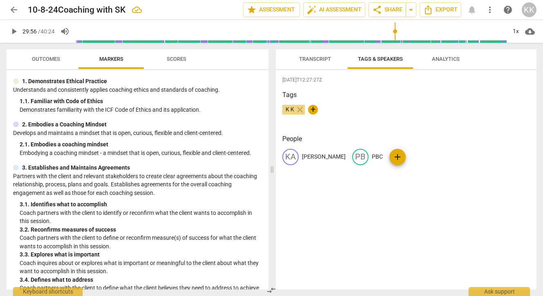
click at [313, 66] on button "Transcript" at bounding box center [314, 59] width 65 height 20
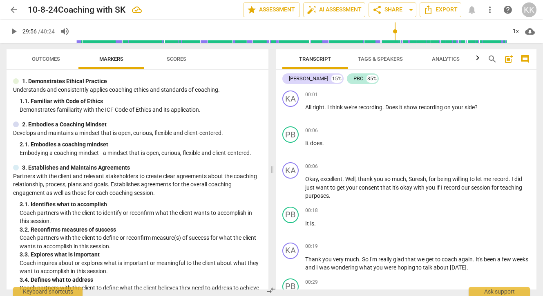
click at [60, 61] on span "Outcomes" at bounding box center [46, 59] width 48 height 11
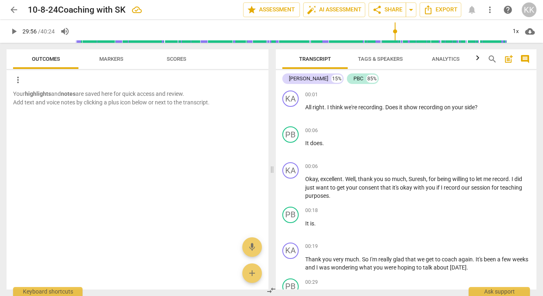
click at [104, 55] on span "Markers" at bounding box center [111, 59] width 44 height 11
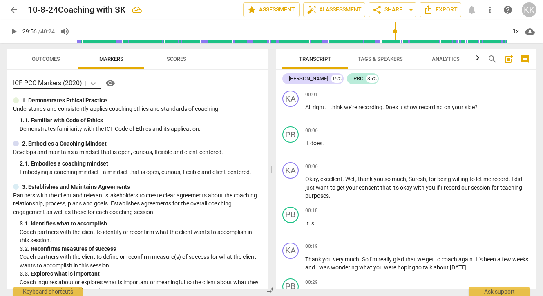
click at [92, 82] on icon at bounding box center [93, 83] width 5 height 3
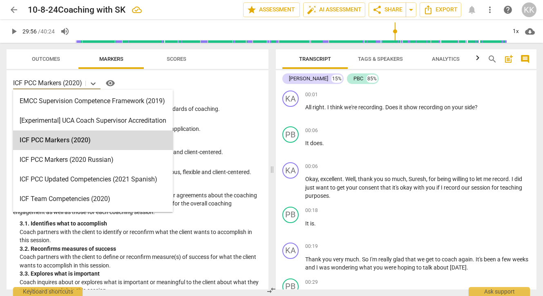
click at [114, 81] on span "visibility" at bounding box center [110, 83] width 10 height 10
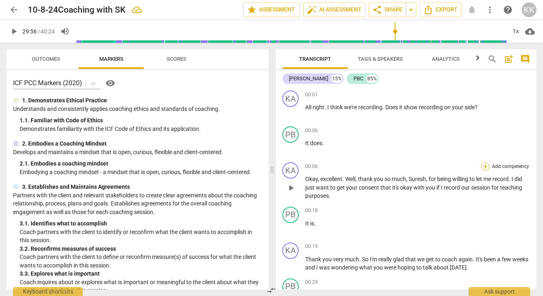
click at [483, 165] on div "+" at bounding box center [485, 166] width 8 height 8
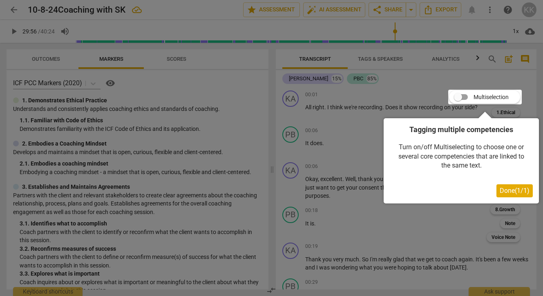
drag, startPoint x: 462, startPoint y: 96, endPoint x: 478, endPoint y: 96, distance: 16.3
click at [478, 96] on div at bounding box center [484, 97] width 73 height 15
click at [467, 97] on div at bounding box center [484, 97] width 73 height 15
click at [518, 192] on span "Done ( 1 / 1 )" at bounding box center [514, 191] width 30 height 8
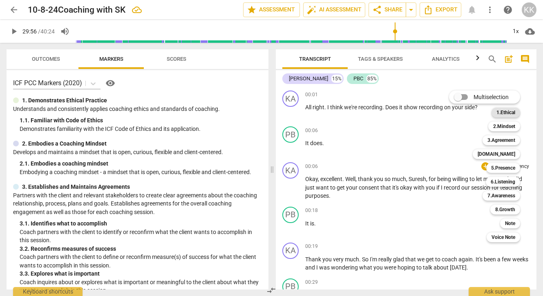
click at [508, 114] on b "1.Ethical" at bounding box center [505, 113] width 19 height 10
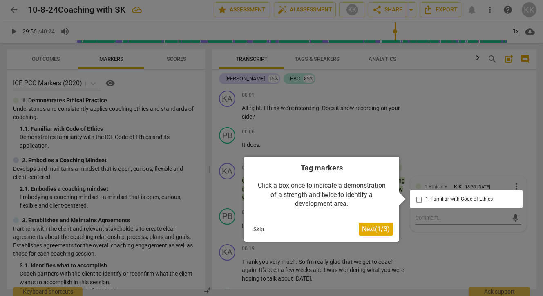
click at [419, 200] on div at bounding box center [465, 199] width 113 height 18
click at [413, 200] on div at bounding box center [465, 199] width 113 height 18
click at [417, 198] on div at bounding box center [465, 199] width 113 height 18
click at [369, 232] on span "Next ( 1 / 3 )" at bounding box center [376, 229] width 28 height 8
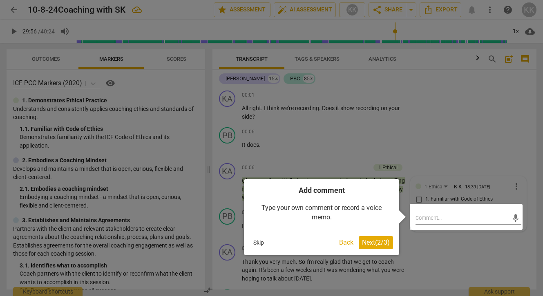
click at [370, 245] on span "Next ( 2 / 3 )" at bounding box center [376, 243] width 28 height 8
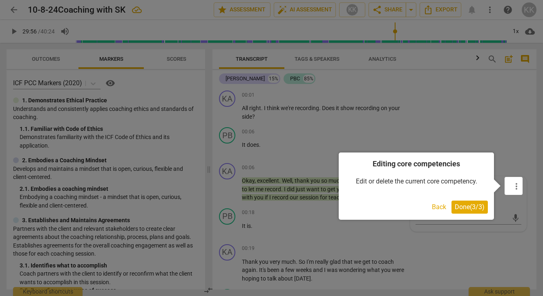
click at [463, 210] on span "Done ( 3 / 3 )" at bounding box center [469, 207] width 30 height 8
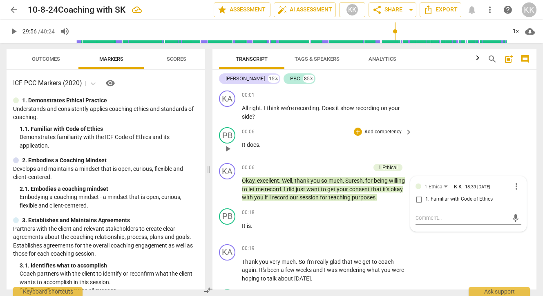
click at [429, 136] on div "PB play_arrow pause 00:06 + Add competency keyboard_arrow_right It does ." at bounding box center [374, 142] width 324 height 36
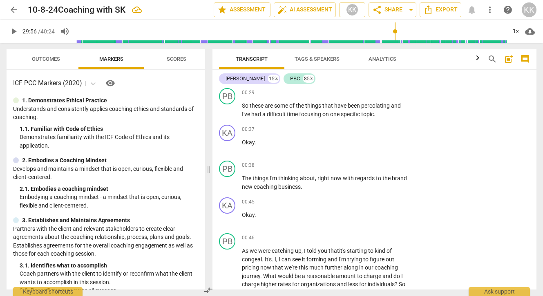
scroll to position [205, 0]
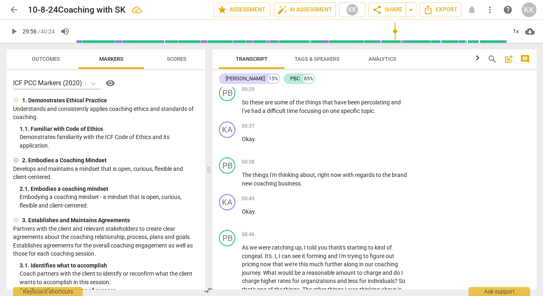
click at [452, 0] on html "arrow_back 10-8-24Coaching with SK edit star Assessment auto_fix_high AI Assess…" at bounding box center [271, 0] width 543 height 0
